Goal: Task Accomplishment & Management: Manage account settings

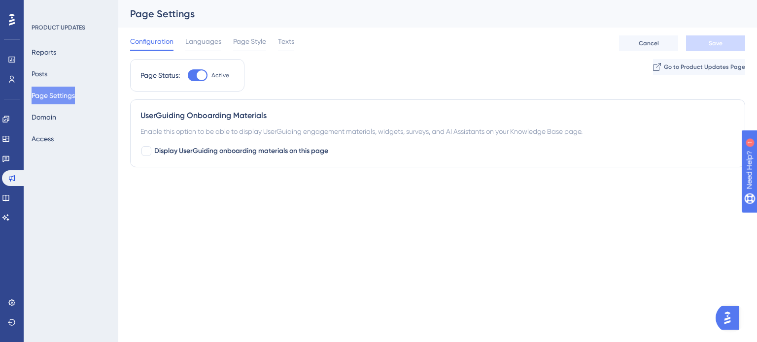
click at [62, 67] on div "Reports Posts Page Settings Domain Access" at bounding box center [72, 95] width 80 height 104
click at [33, 59] on div "Reports Posts Page Settings Domain Access" at bounding box center [72, 95] width 80 height 104
click at [39, 54] on button "Reports" at bounding box center [44, 52] width 25 height 18
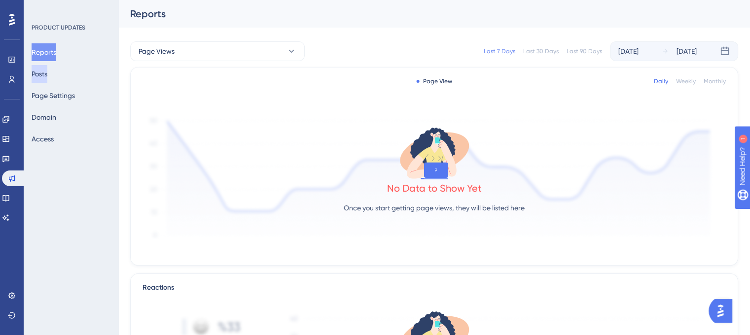
click at [47, 70] on button "Posts" at bounding box center [40, 74] width 16 height 18
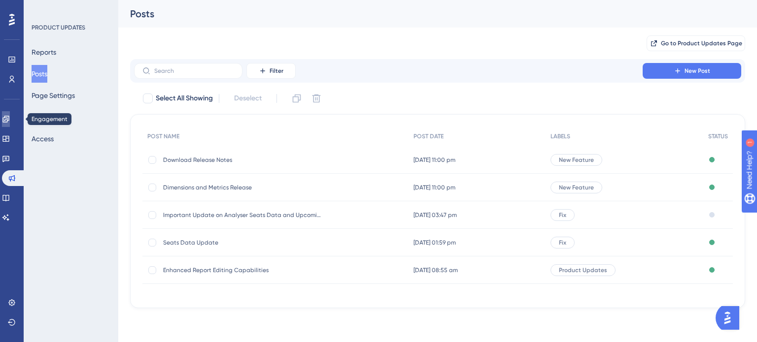
click at [10, 116] on icon at bounding box center [6, 119] width 8 height 8
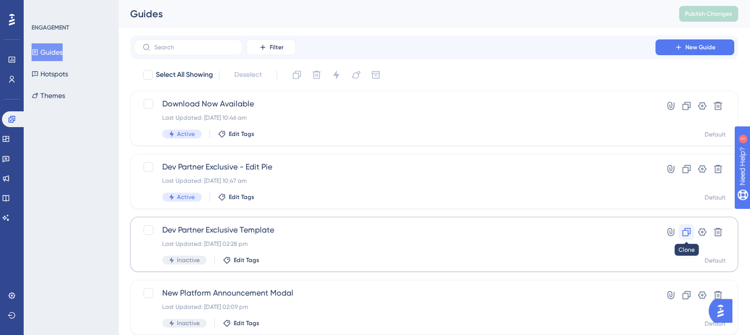
click at [684, 231] on icon at bounding box center [686, 232] width 10 height 10
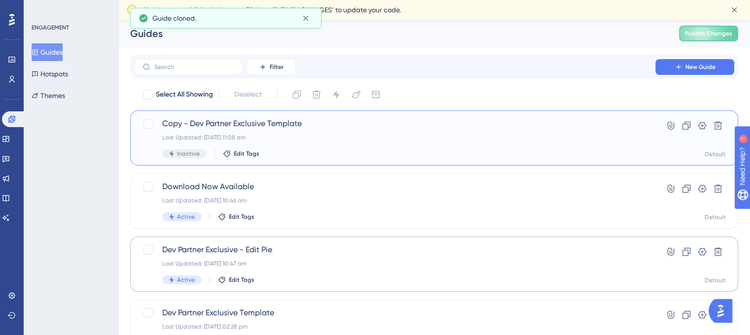
click at [327, 131] on div "Copy - Dev Partner Exclusive Template Last Updated: [DATE] 11:08 am Inactive Ed…" at bounding box center [394, 138] width 465 height 40
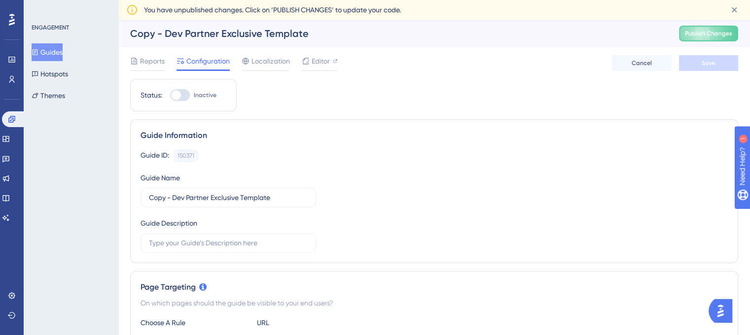
click at [183, 98] on div at bounding box center [180, 95] width 20 height 12
click at [170, 96] on input "Inactive" at bounding box center [170, 95] width 0 height 0
click at [183, 98] on div at bounding box center [184, 95] width 10 height 10
click at [170, 96] on input "Active" at bounding box center [170, 95] width 0 height 0
checkbox input "false"
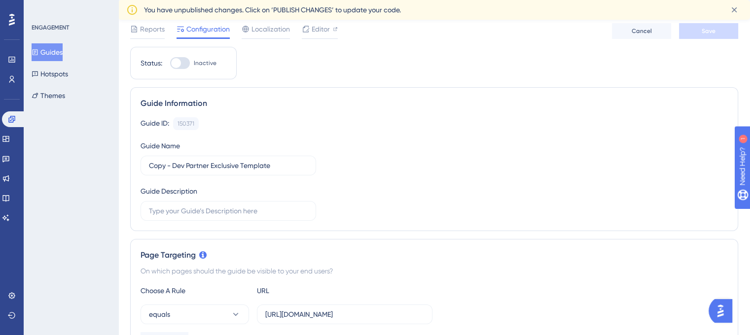
scroll to position [49, 0]
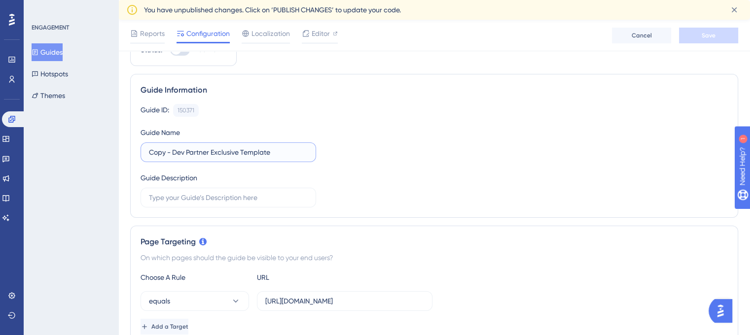
click at [251, 149] on input "Copy - Dev Partner Exclusive Template" at bounding box center [228, 152] width 159 height 11
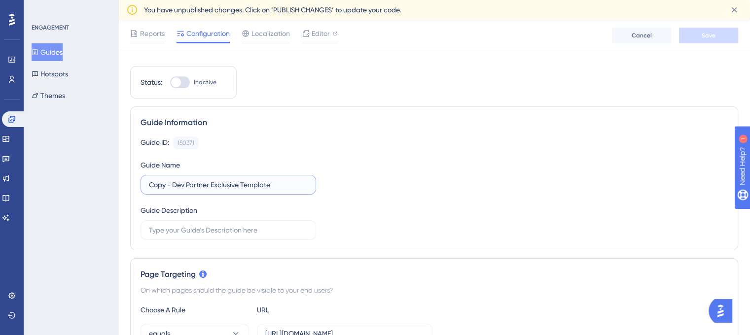
scroll to position [0, 0]
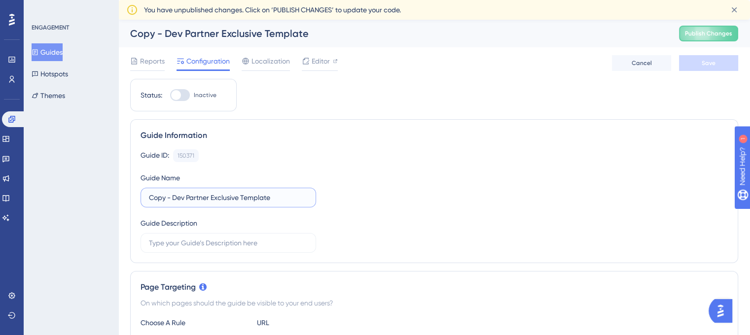
click at [241, 199] on input "Copy - Dev Partner Exclusive Template" at bounding box center [228, 197] width 159 height 11
paste input "Download Now Availabl"
drag, startPoint x: 182, startPoint y: 194, endPoint x: 130, endPoint y: 191, distance: 52.4
click at [130, 191] on div "Guide Information Guide ID: 150371 Copy Guide Name Download Now Available Guide…" at bounding box center [434, 191] width 608 height 144
type input "Snapshots Now Available"
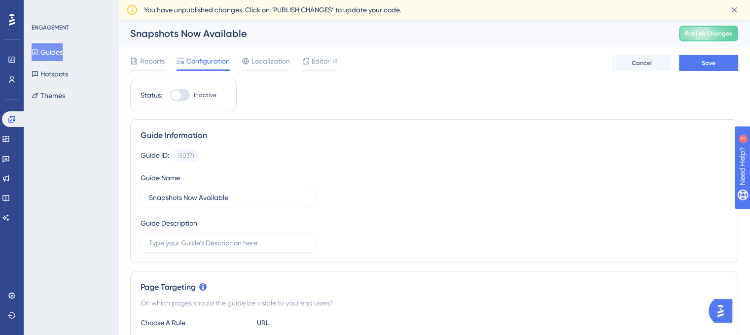
click at [155, 61] on span "Reports" at bounding box center [152, 61] width 25 height 12
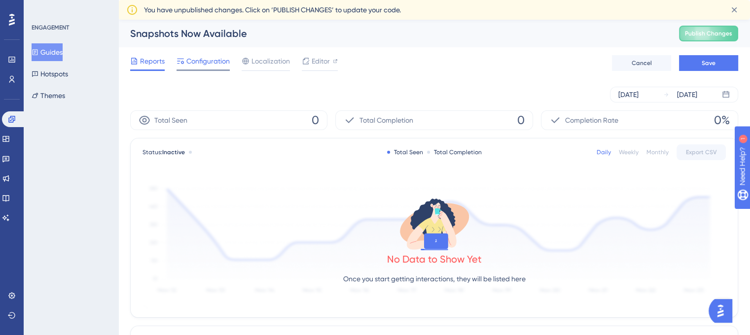
click at [218, 62] on span "Configuration" at bounding box center [207, 61] width 43 height 12
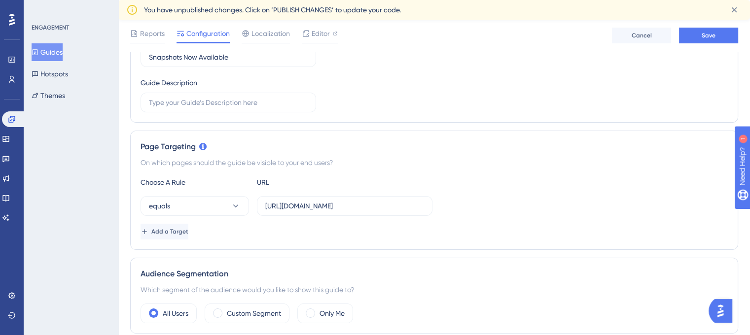
scroll to position [148, 0]
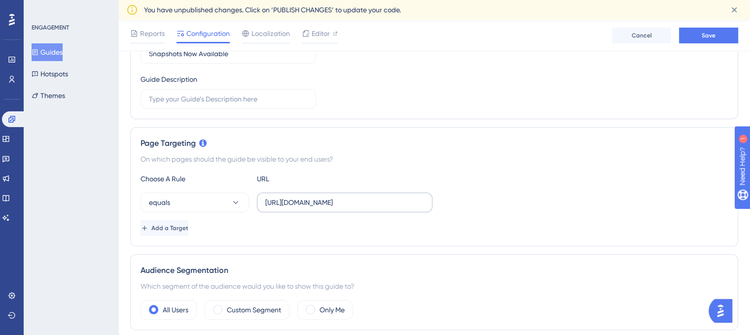
click at [346, 194] on label "[URL][DOMAIN_NAME]" at bounding box center [344, 203] width 175 height 20
click at [346, 197] on input "[URL][DOMAIN_NAME]" at bounding box center [344, 202] width 159 height 11
click at [348, 203] on input "[URL][DOMAIN_NAME]" at bounding box center [344, 202] width 159 height 11
paste input "schedules-analyser/schedules-home"
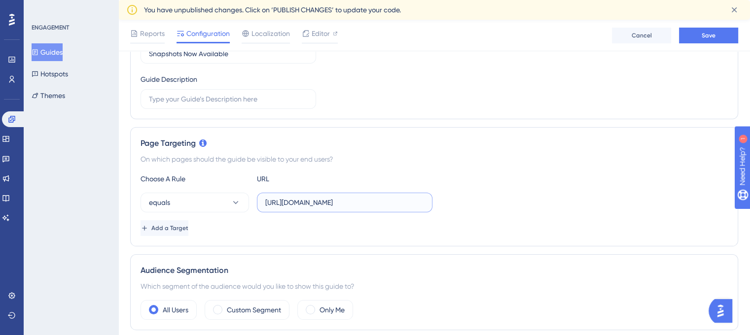
type input "[URL][DOMAIN_NAME]"
click at [575, 203] on div "equals [URL][DOMAIN_NAME]" at bounding box center [433, 203] width 587 height 20
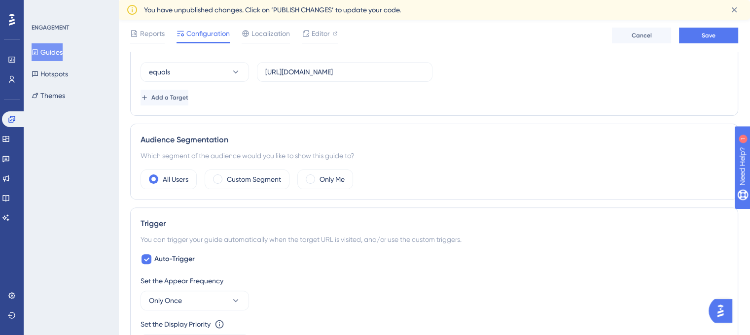
scroll to position [296, 0]
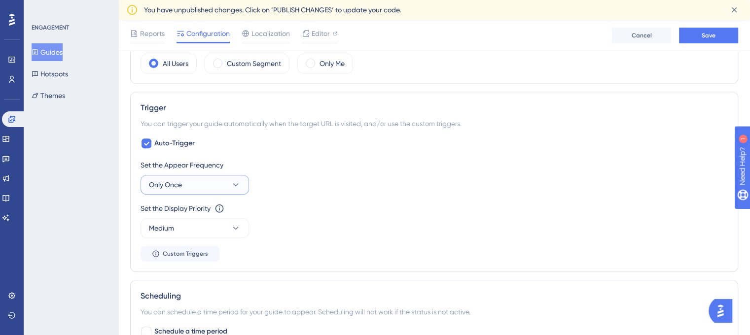
click at [221, 188] on button "Only Once" at bounding box center [194, 185] width 108 height 20
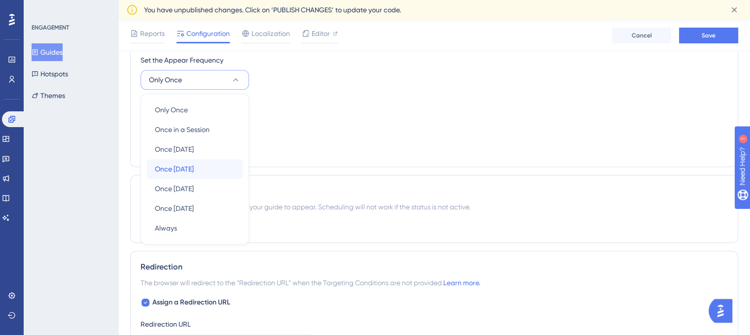
click at [210, 173] on div "Once [DATE] Once [DATE]" at bounding box center [195, 169] width 80 height 20
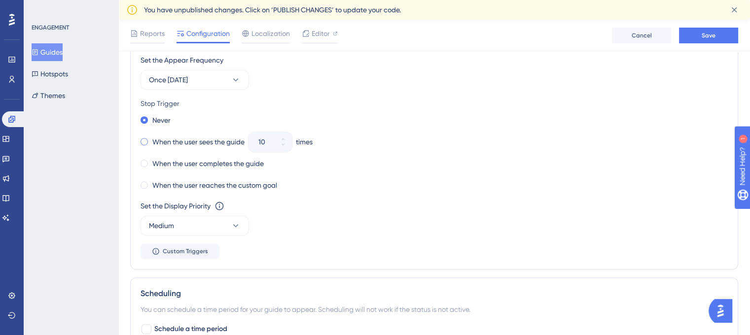
click at [172, 139] on label "When the user sees the guide" at bounding box center [198, 142] width 92 height 12
click at [268, 141] on input "10" at bounding box center [265, 142] width 14 height 12
type input "5"
click at [364, 137] on div "When the user sees the guide 5 times" at bounding box center [433, 142] width 587 height 14
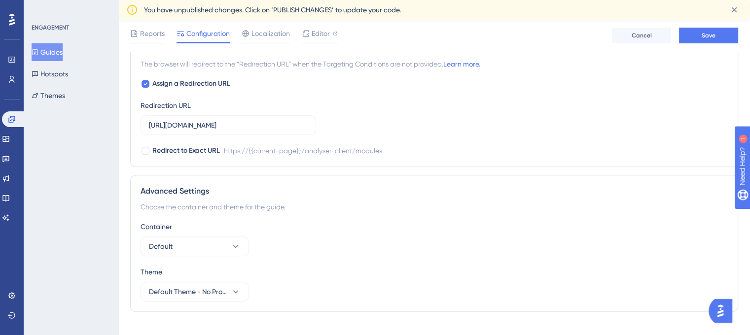
scroll to position [835, 0]
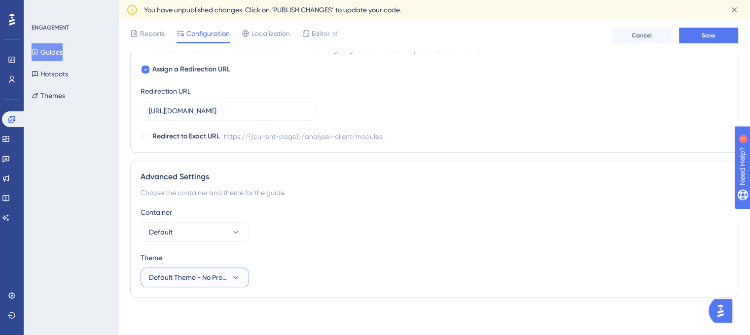
click at [205, 274] on span "Default Theme - No Progress/Steps" at bounding box center [188, 278] width 78 height 12
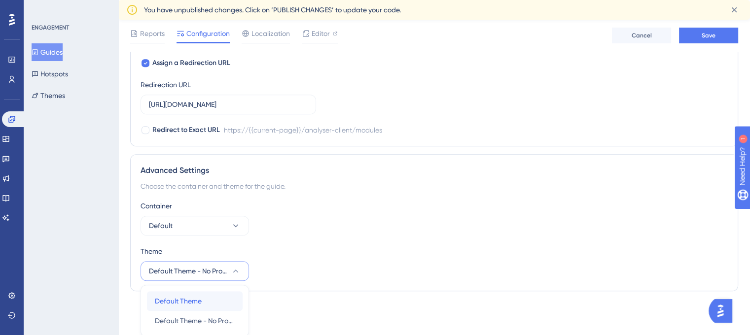
click at [221, 298] on div "Default Theme Default Theme" at bounding box center [195, 301] width 80 height 20
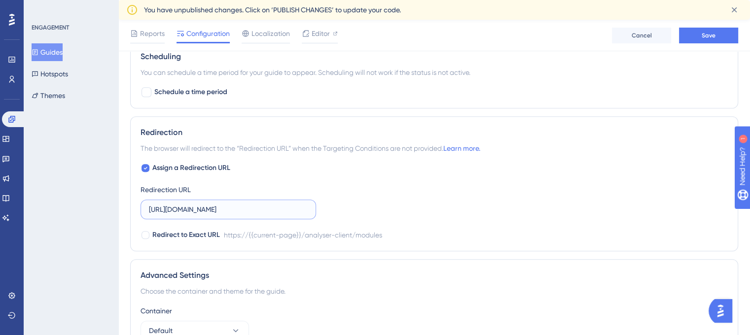
scroll to position [0, 6]
drag, startPoint x: 366, startPoint y: 205, endPoint x: 475, endPoint y: 206, distance: 108.4
click at [475, 206] on div "Assign a Redirection URL Redirection URL [URL][DOMAIN_NAME] Redirect to Exact U…" at bounding box center [433, 201] width 587 height 79
click at [281, 212] on input "[URL][DOMAIN_NAME]" at bounding box center [228, 209] width 159 height 11
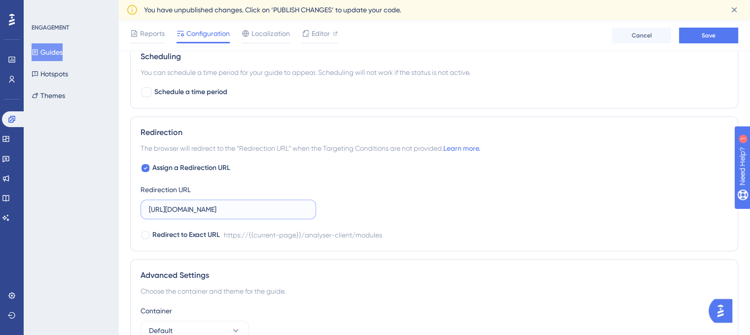
paste input "schedules-analyser/schedules-home"
type input "[URL][DOMAIN_NAME]"
click at [356, 202] on div "Assign a Redirection URL Redirection URL [URL][DOMAIN_NAME] Redirect to Exact U…" at bounding box center [433, 201] width 587 height 79
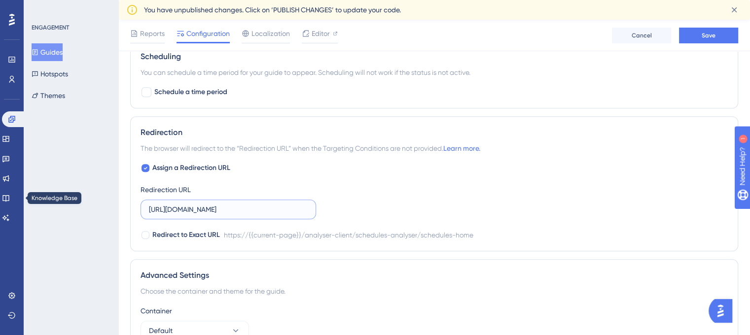
drag, startPoint x: 171, startPoint y: 208, endPoint x: 96, endPoint y: 220, distance: 76.3
click at [93, 222] on div "ENGAGEMENT Guides Hotspots Themes" at bounding box center [71, 167] width 95 height 335
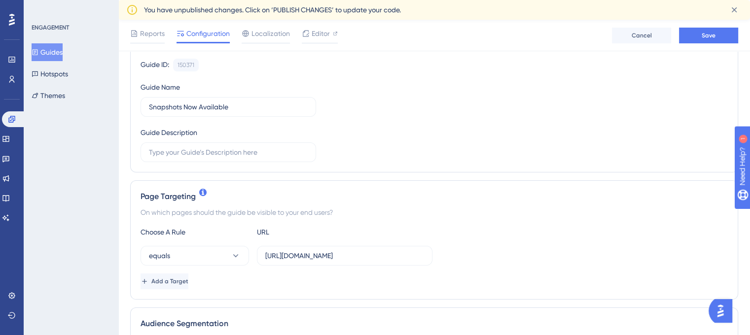
scroll to position [148, 0]
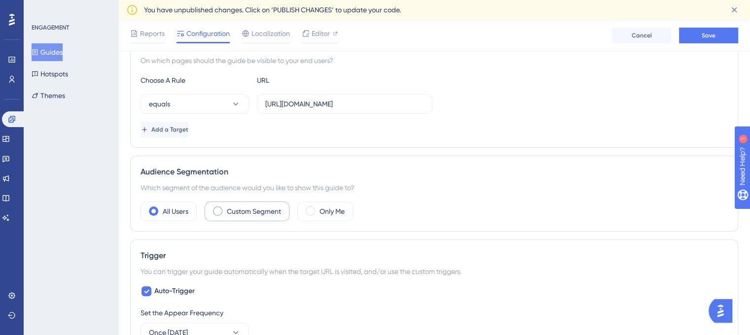
click at [245, 212] on label "Custom Segment" at bounding box center [254, 211] width 54 height 12
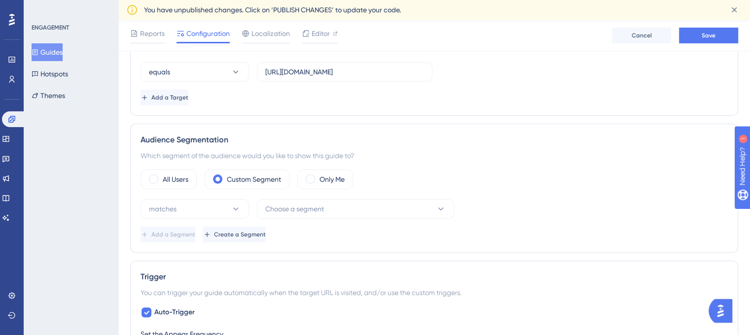
scroll to position [296, 0]
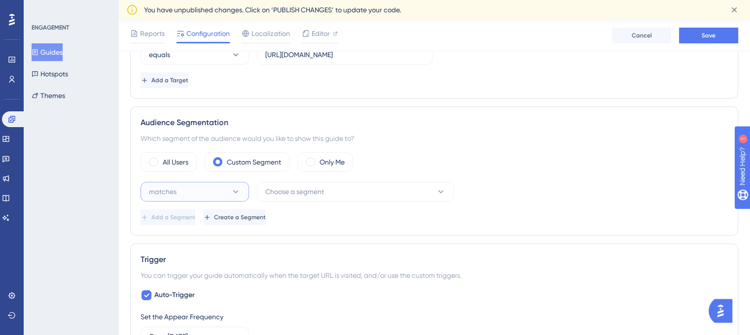
click at [230, 192] on button "matches" at bounding box center [194, 192] width 108 height 20
click at [307, 190] on span "Choose a segment" at bounding box center [294, 192] width 59 height 12
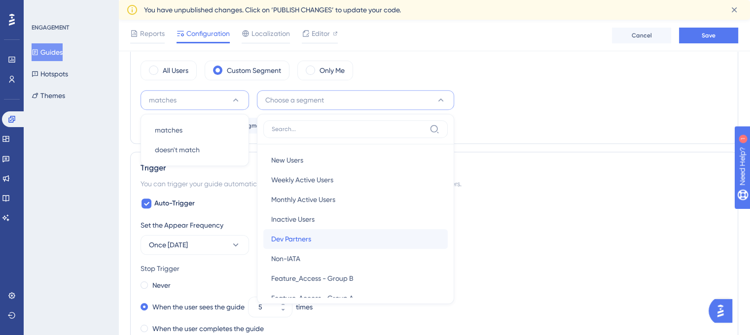
click at [321, 236] on div "Dev Partners Dev Partners" at bounding box center [355, 239] width 169 height 20
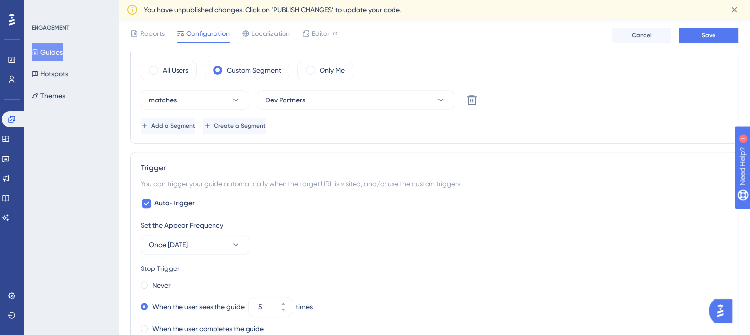
click at [539, 83] on div "All Users Custom Segment Only Me matches Dev Partners Delete Add a Segment Crea…" at bounding box center [433, 97] width 587 height 73
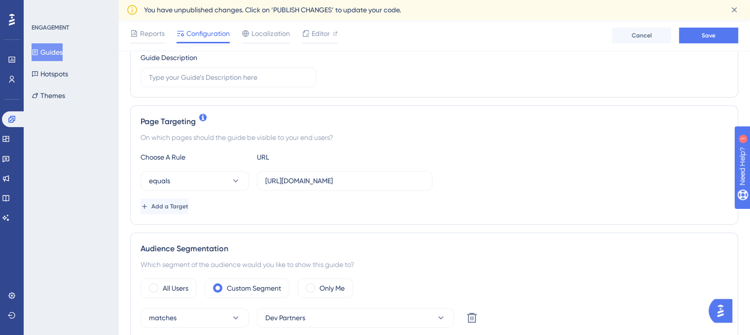
scroll to position [197, 0]
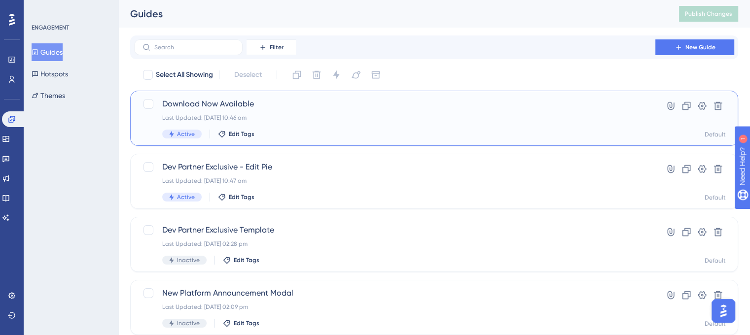
click at [298, 106] on span "Download Now Available" at bounding box center [394, 104] width 465 height 12
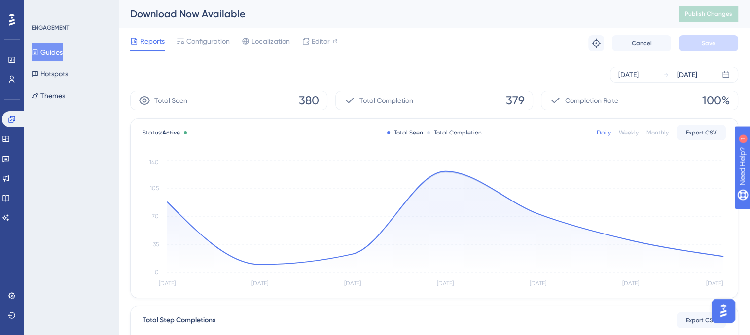
click at [241, 13] on div "Download Now Available" at bounding box center [392, 14] width 524 height 14
drag, startPoint x: 134, startPoint y: 12, endPoint x: 256, endPoint y: 2, distance: 122.1
click at [256, 2] on div "Download Now Available Publish Changes" at bounding box center [433, 14] width 631 height 28
copy div "Download Now Available"
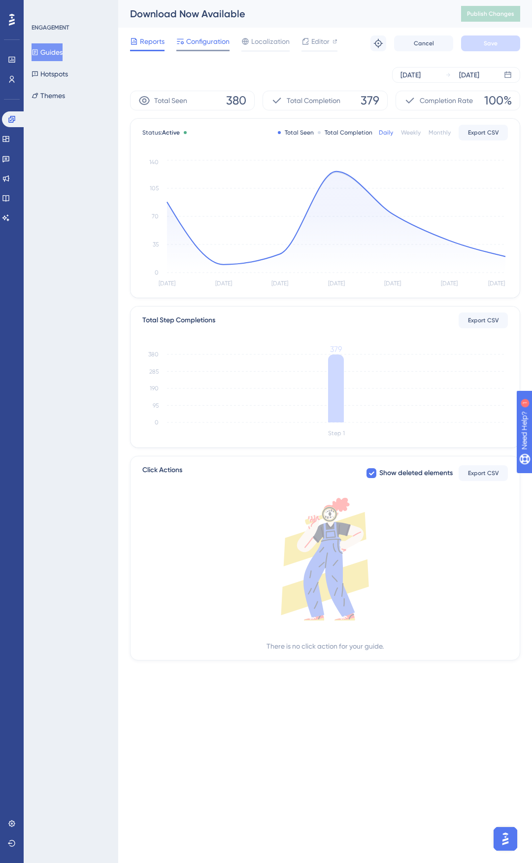
click at [221, 40] on span "Configuration" at bounding box center [207, 41] width 43 height 12
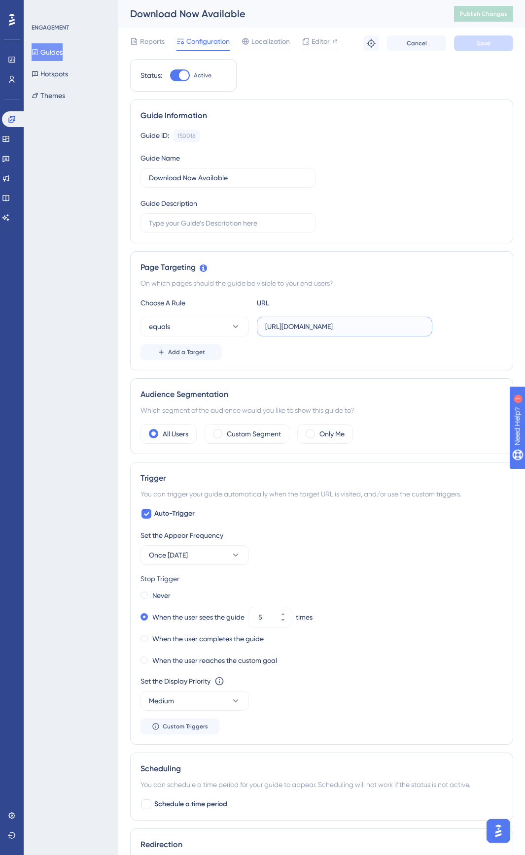
scroll to position [0, 7]
drag, startPoint x: 314, startPoint y: 327, endPoint x: 532, endPoint y: 342, distance: 217.8
click at [525, 0] on html "Performance Users Engagement Widgets Feedback Product Updates Knowledge Base AI…" at bounding box center [262, 0] width 525 height 0
click at [396, 327] on input "[URL][DOMAIN_NAME]" at bounding box center [344, 326] width 159 height 11
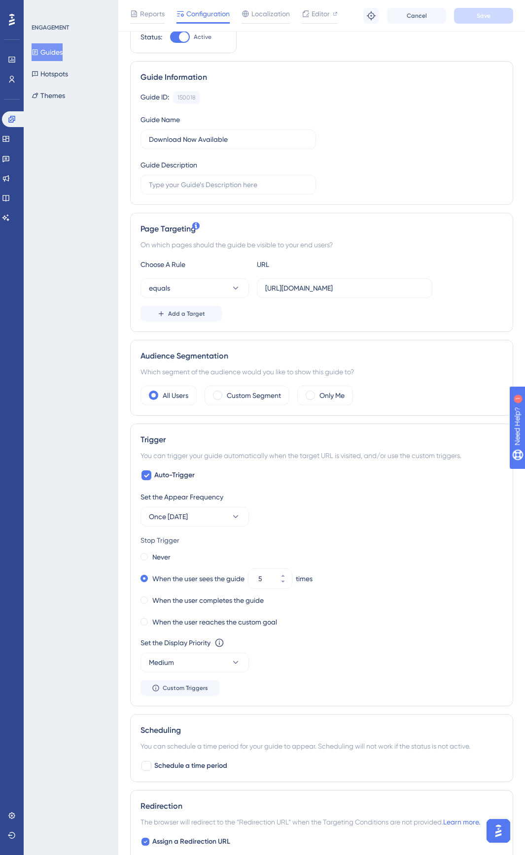
scroll to position [99, 7]
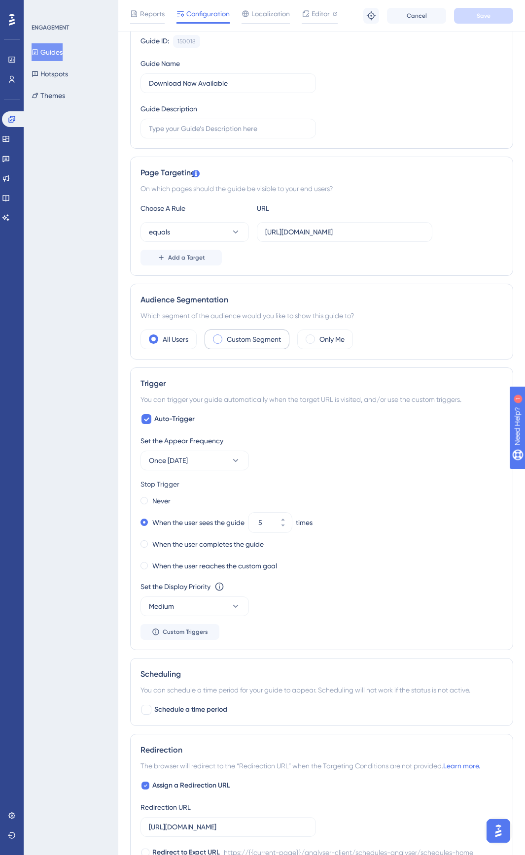
click at [259, 331] on div "Custom Segment" at bounding box center [247, 340] width 85 height 20
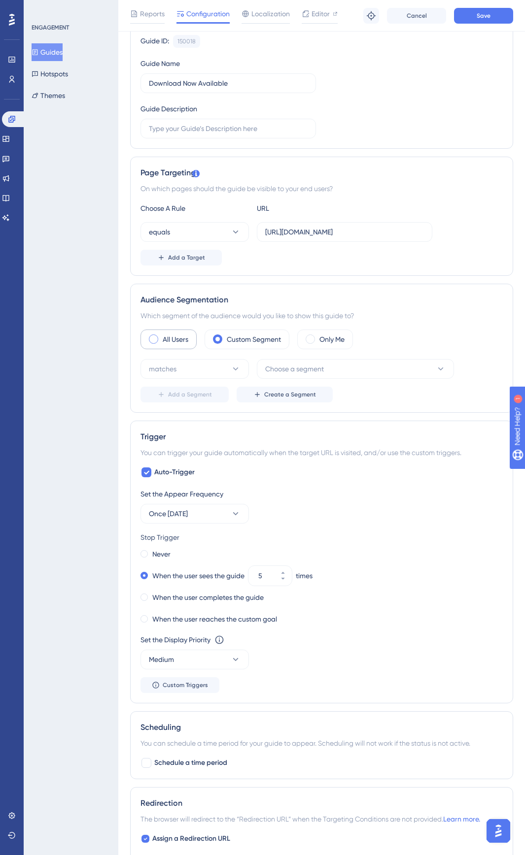
click at [180, 335] on label "All Users" at bounding box center [176, 340] width 26 height 12
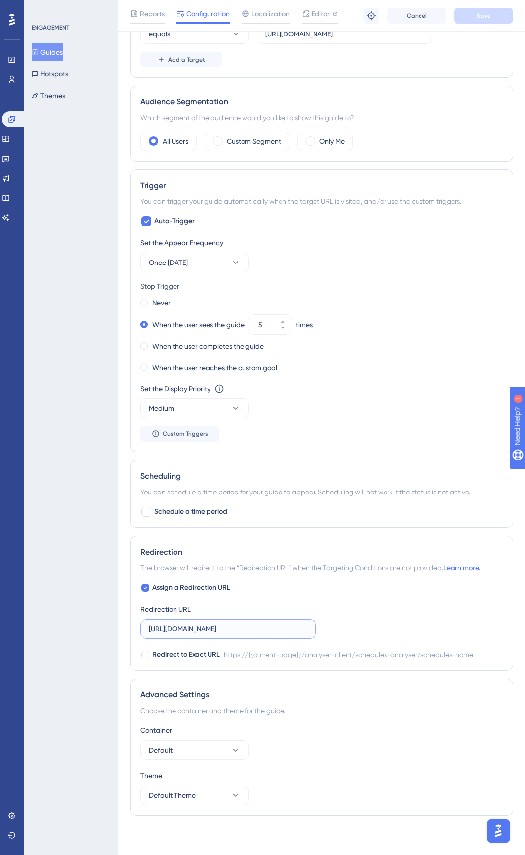
scroll to position [0, 98]
drag, startPoint x: 195, startPoint y: 626, endPoint x: 498, endPoint y: 634, distance: 302.7
click at [498, 335] on div "Redirection The browser will redirect to the “Redirection URL” when the Targeti…" at bounding box center [321, 603] width 383 height 135
click at [386, 335] on div "Assign a Redirection URL Redirection URL [URL][DOMAIN_NAME] Redirect to Exact U…" at bounding box center [321, 621] width 362 height 79
drag, startPoint x: 268, startPoint y: 631, endPoint x: 409, endPoint y: 638, distance: 141.1
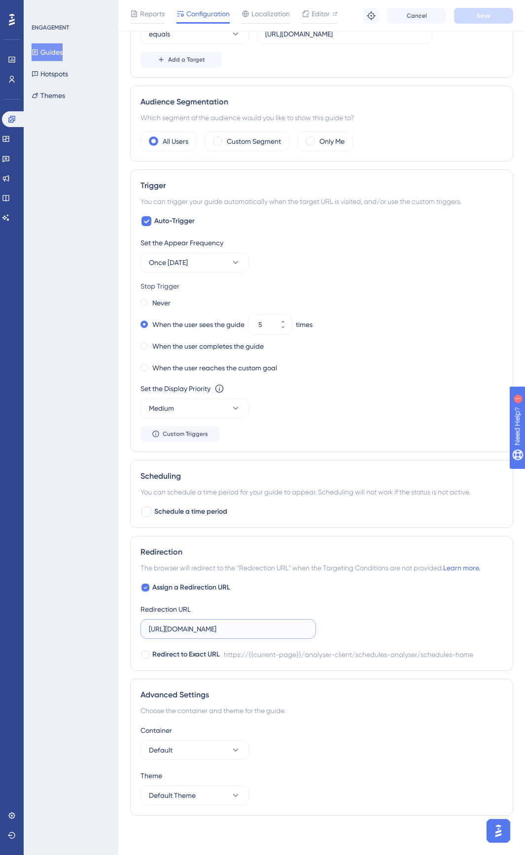
click at [409, 335] on div "Assign a Redirection URL Redirection URL [URL][DOMAIN_NAME] Redirect to Exact U…" at bounding box center [321, 621] width 362 height 79
click at [262, 335] on input "[URL][DOMAIN_NAME]" at bounding box center [228, 629] width 159 height 11
